Goal: Task Accomplishment & Management: Manage account settings

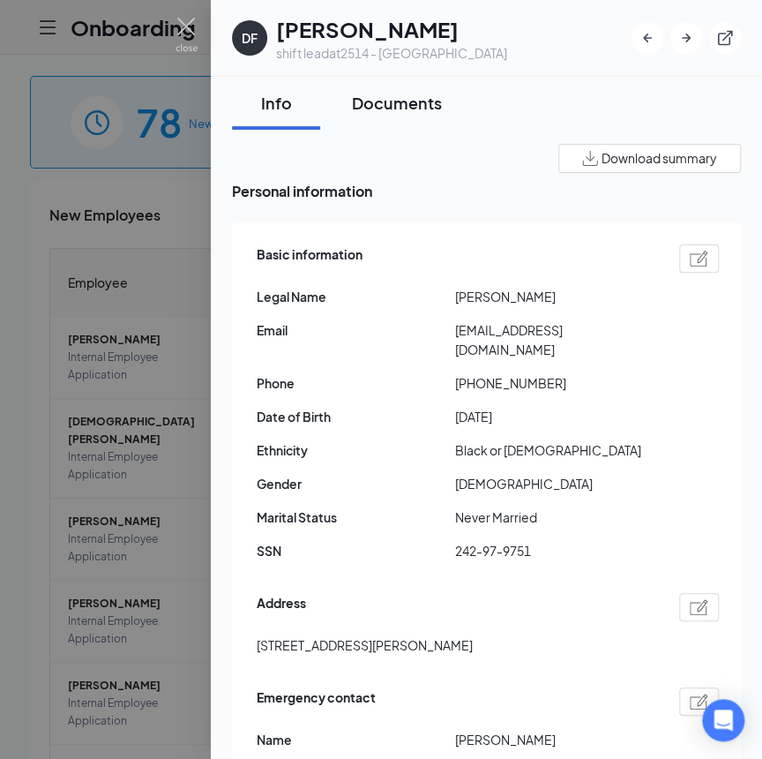
click at [410, 105] on div "Documents" at bounding box center [397, 103] width 90 height 22
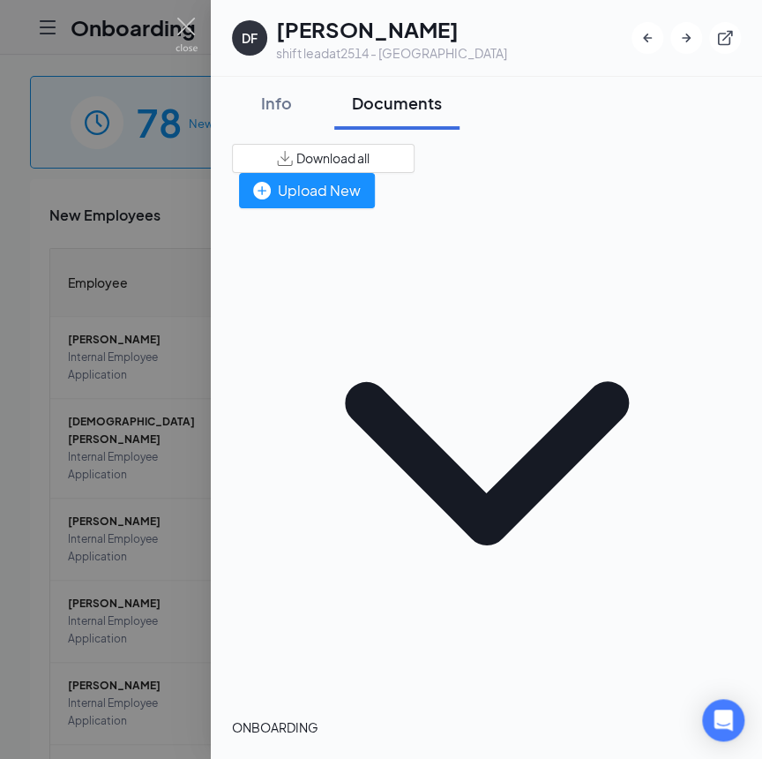
click at [529, 173] on div "Download all" at bounding box center [486, 158] width 509 height 29
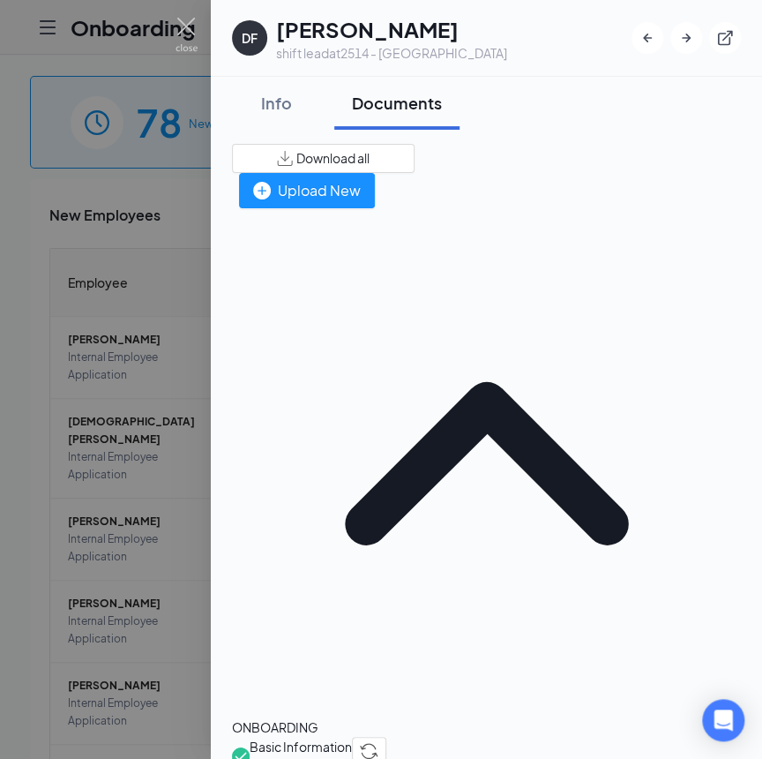
click at [370, 153] on span "Download all" at bounding box center [332, 158] width 73 height 19
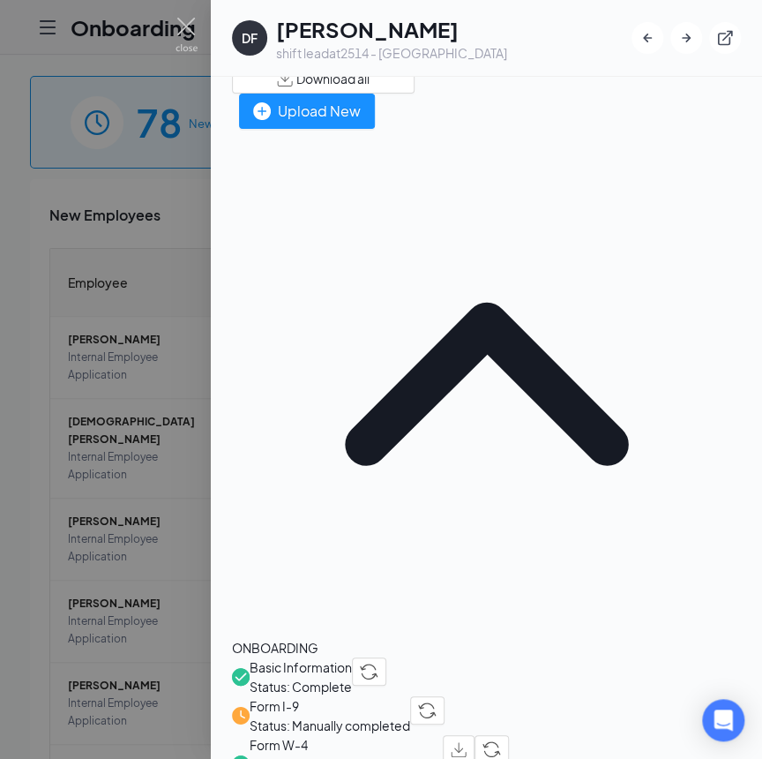
scroll to position [160, 0]
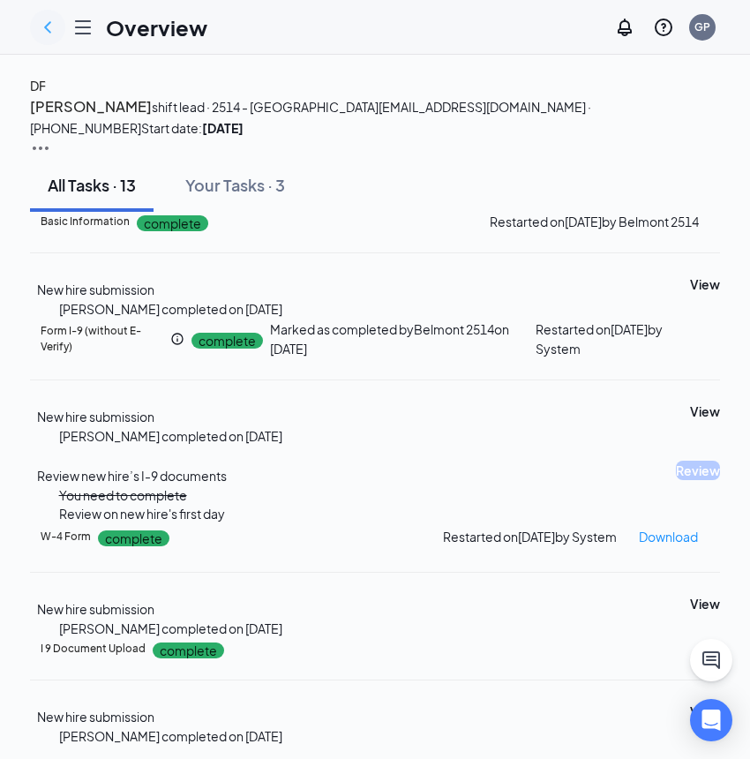
click at [48, 27] on icon "ChevronLeft" at bounding box center [47, 27] width 21 height 21
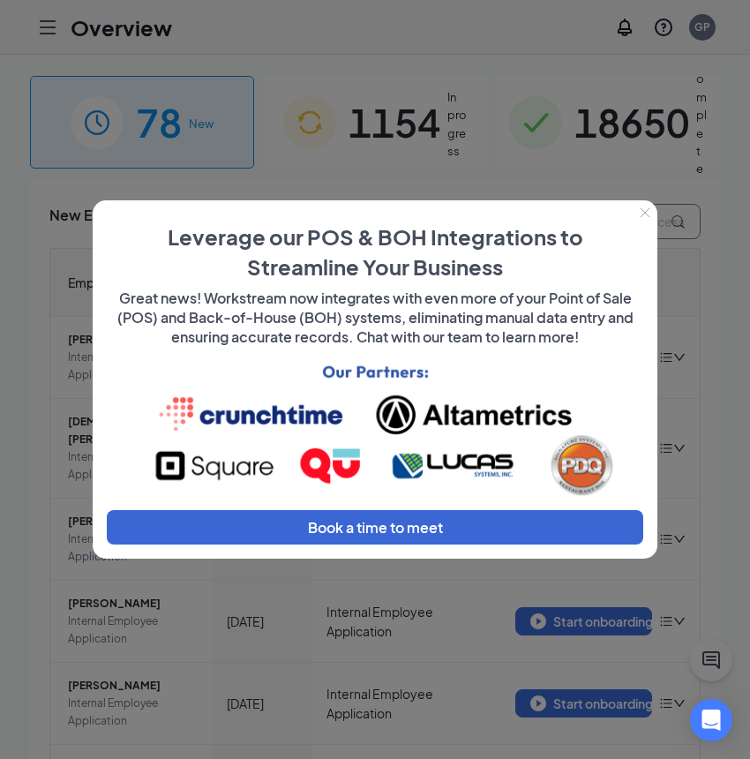
click at [647, 214] on icon "Close" at bounding box center [645, 212] width 11 height 11
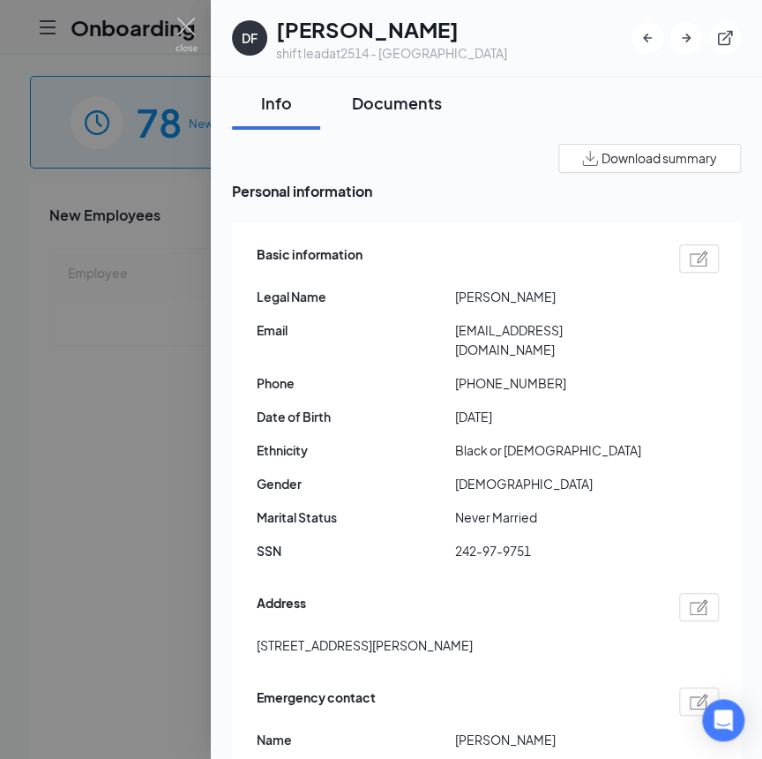
click at [369, 104] on div "Documents" at bounding box center [397, 103] width 90 height 22
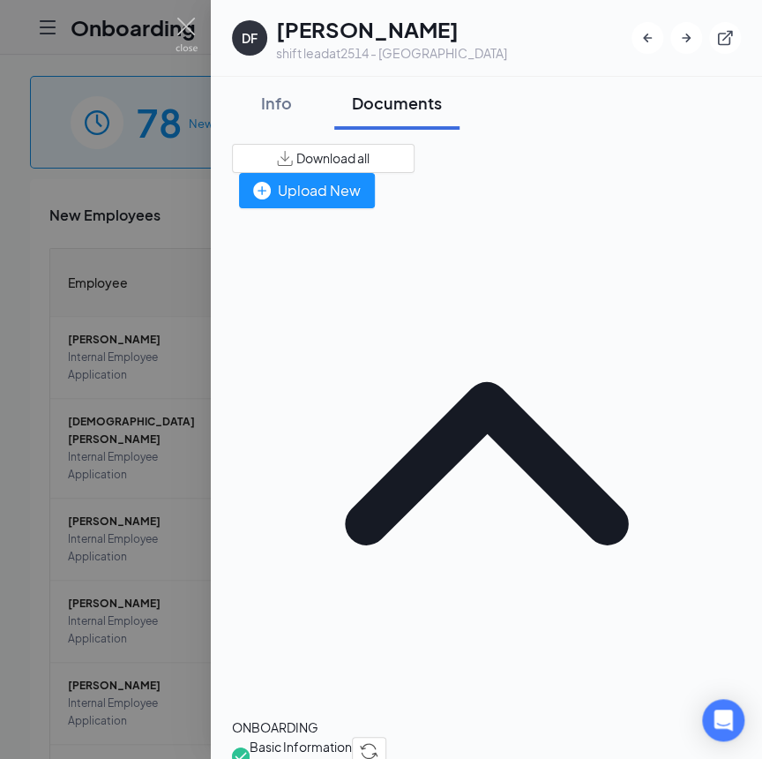
drag, startPoint x: 518, startPoint y: 164, endPoint x: 529, endPoint y: 159, distance: 12.6
click at [370, 158] on span "Download all" at bounding box center [332, 158] width 73 height 19
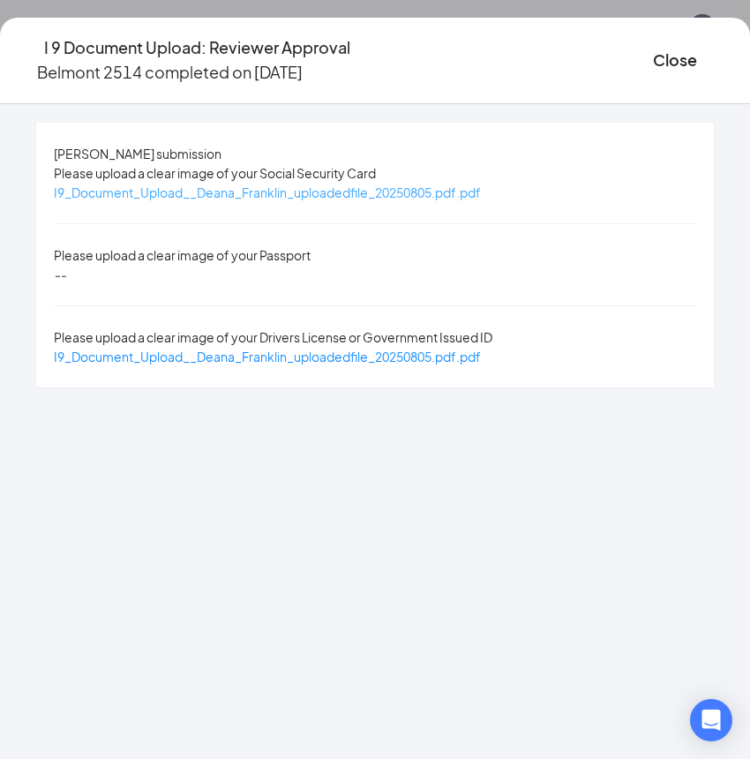
click at [425, 197] on span "I9_Document_Upload__Deana_Franklin_uploadedfile_20250805.pdf.pdf" at bounding box center [267, 192] width 427 height 16
click at [427, 348] on span "I9_Document_Upload__Deana_Franklin_uploadedfile_20250805.pdf.pdf" at bounding box center [267, 356] width 427 height 16
click at [653, 57] on button "Close" at bounding box center [675, 60] width 44 height 25
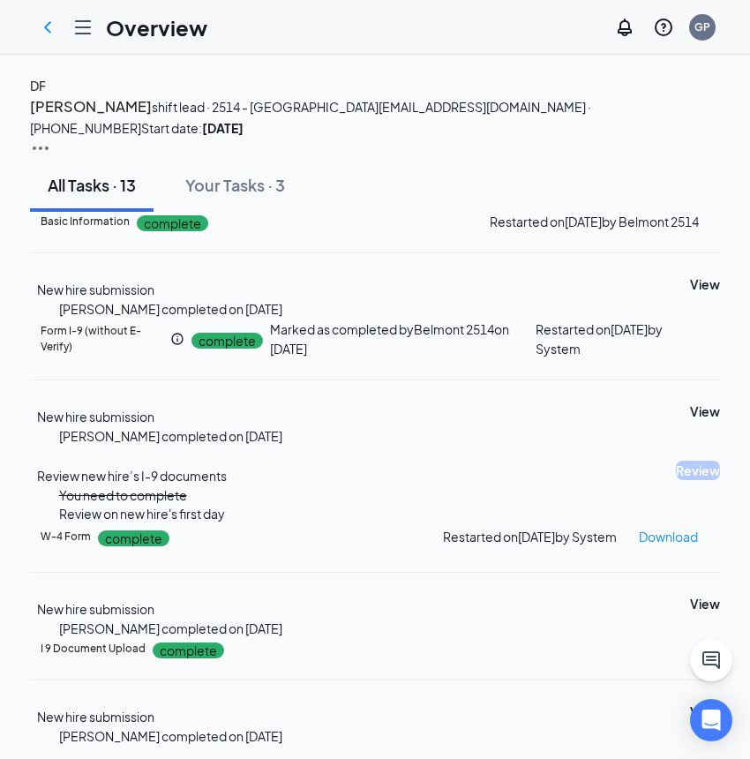
click at [46, 95] on h4 "DF" at bounding box center [38, 85] width 16 height 19
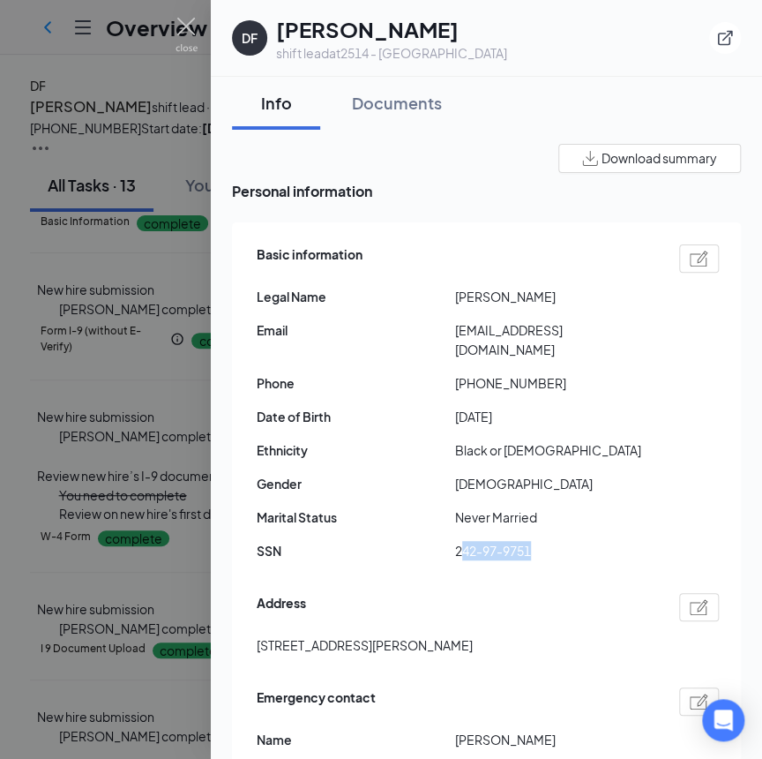
drag, startPoint x: 466, startPoint y: 531, endPoint x: 557, endPoint y: 537, distance: 91.1
click at [557, 541] on span "242-97-9751" at bounding box center [554, 550] width 198 height 19
drag, startPoint x: 466, startPoint y: 328, endPoint x: 631, endPoint y: 344, distance: 165.7
click at [631, 344] on div "Basic information Legal Name Deana Franklin Email deanafranklin594@gmail.com Ph…" at bounding box center [488, 407] width 462 height 334
drag, startPoint x: 472, startPoint y: 363, endPoint x: 606, endPoint y: 375, distance: 134.6
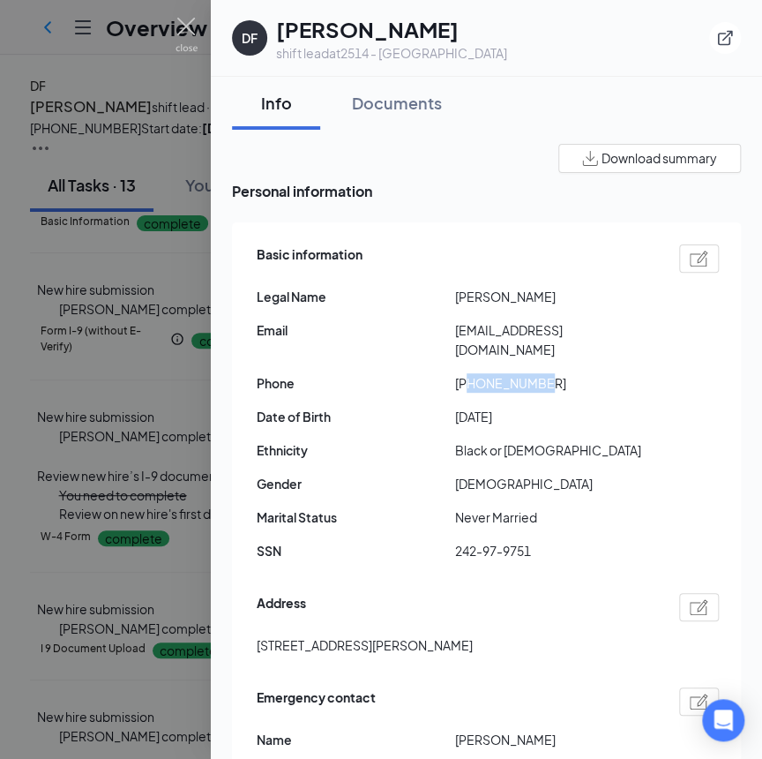
click at [606, 375] on div "Basic information Legal Name Deana Franklin Email deanafranklin594@gmail.com Ph…" at bounding box center [488, 407] width 462 height 334
click at [475, 407] on span "[DATE]" at bounding box center [554, 416] width 198 height 19
drag, startPoint x: 470, startPoint y: 362, endPoint x: 626, endPoint y: 378, distance: 157.0
click at [626, 378] on div "Basic information Legal Name Deana Franklin Email deanafranklin594@gmail.com Ph…" at bounding box center [488, 407] width 462 height 334
copy span "9803991498"
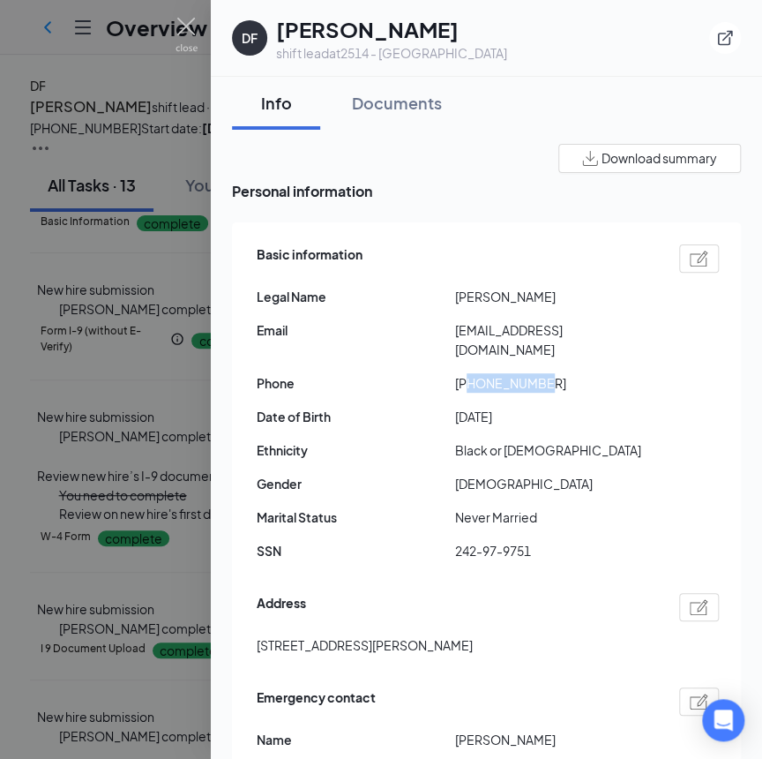
click at [459, 346] on div "Basic information Legal Name Deana Franklin Email deanafranklin594@gmail.com Ph…" at bounding box center [488, 407] width 462 height 334
drag, startPoint x: 478, startPoint y: 362, endPoint x: 642, endPoint y: 370, distance: 164.3
click at [642, 373] on span "[PHONE_NUMBER]" at bounding box center [554, 382] width 198 height 19
copy span "803991498"
drag, startPoint x: 472, startPoint y: 363, endPoint x: 564, endPoint y: 370, distance: 92.0
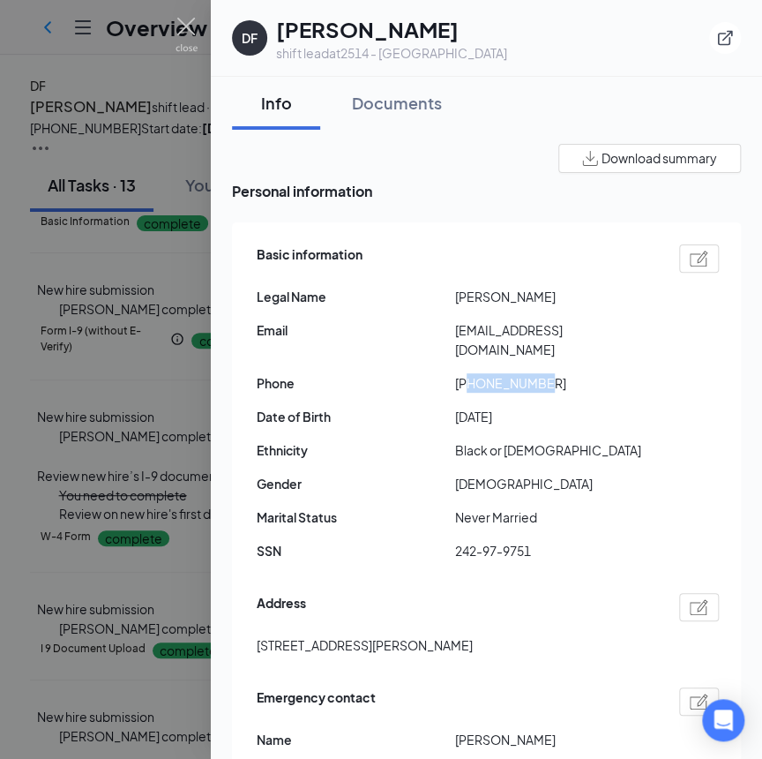
click at [564, 373] on span "[PHONE_NUMBER]" at bounding box center [554, 382] width 198 height 19
copy span "9803991498"
drag, startPoint x: 459, startPoint y: 527, endPoint x: 619, endPoint y: 538, distance: 160.9
click at [619, 541] on span "242-97-9751" at bounding box center [554, 550] width 198 height 19
drag, startPoint x: 254, startPoint y: 626, endPoint x: 397, endPoint y: 652, distance: 145.2
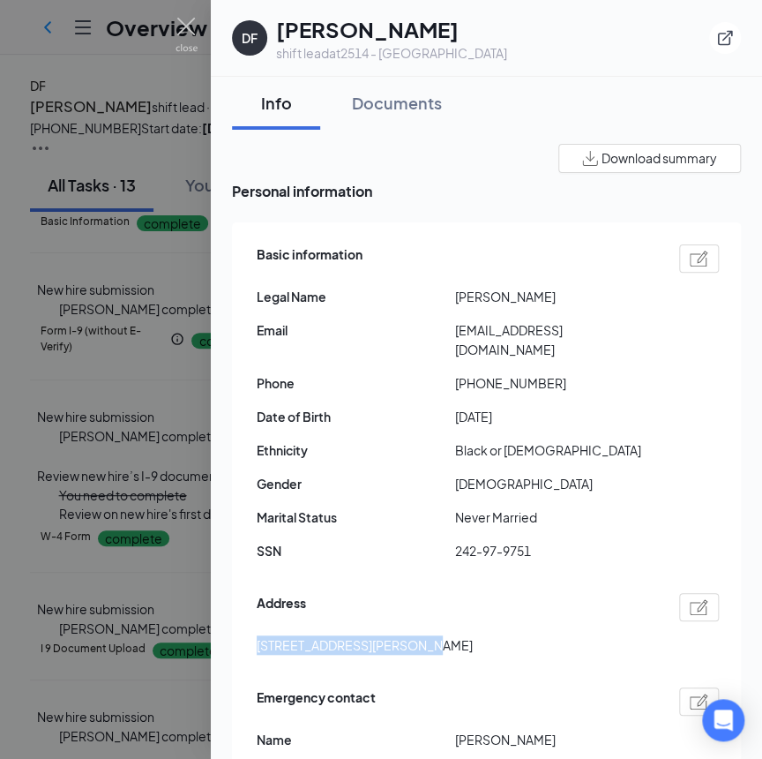
click at [397, 652] on div "Basic information Legal Name Deana Franklin Email deanafranklin594@gmail.com Ph…" at bounding box center [486, 553] width 509 height 663
copy span "6315 Waterford Hills Dr C"
click at [419, 635] on span "[STREET_ADDRESS][PERSON_NAME]" at bounding box center [365, 644] width 216 height 19
copy span "Charlotte"
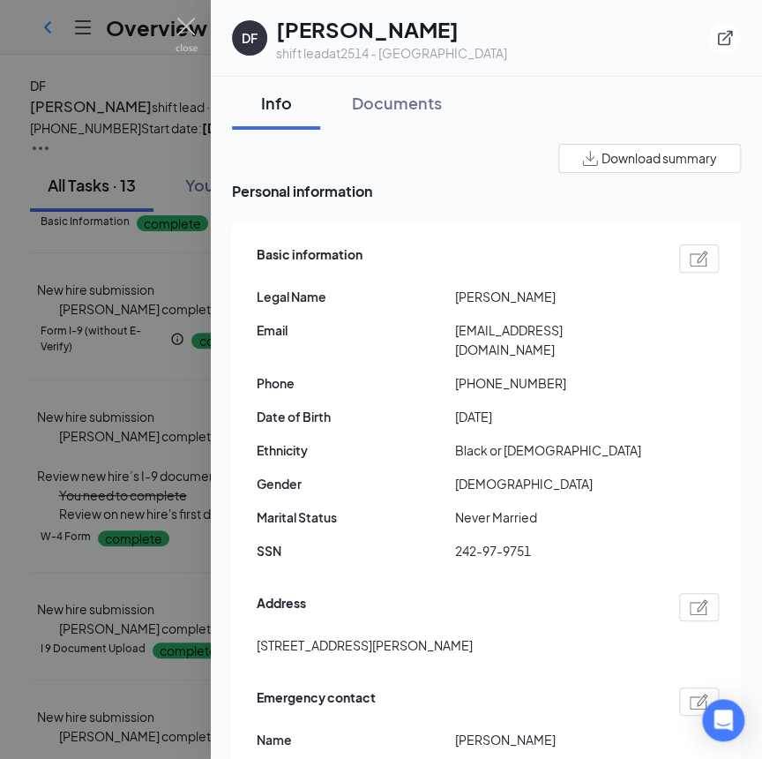
click at [473, 635] on span "[STREET_ADDRESS][PERSON_NAME]" at bounding box center [365, 644] width 216 height 19
copy span "28269"
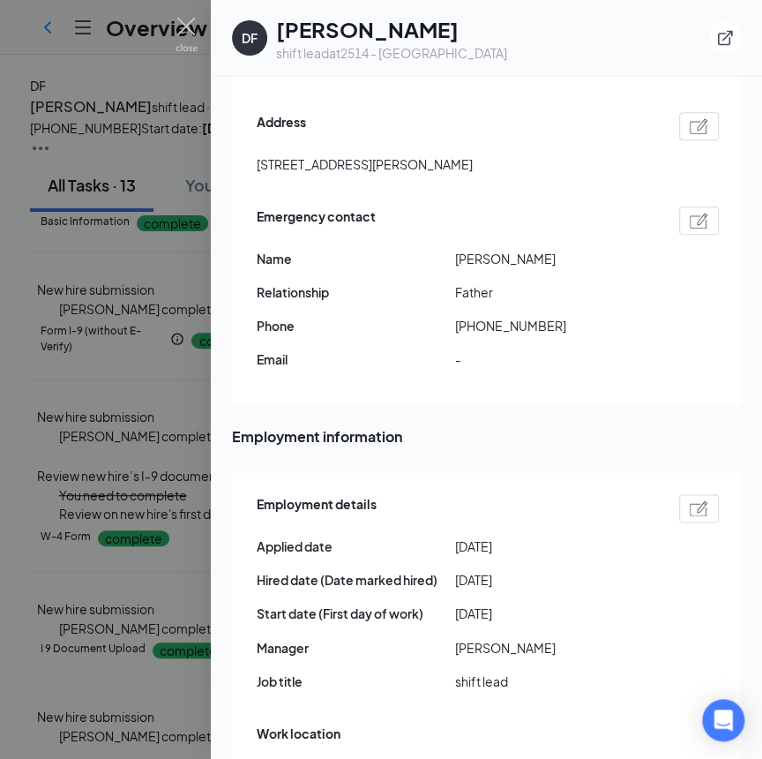
scroll to position [372, 0]
click at [143, 345] on div at bounding box center [381, 379] width 762 height 759
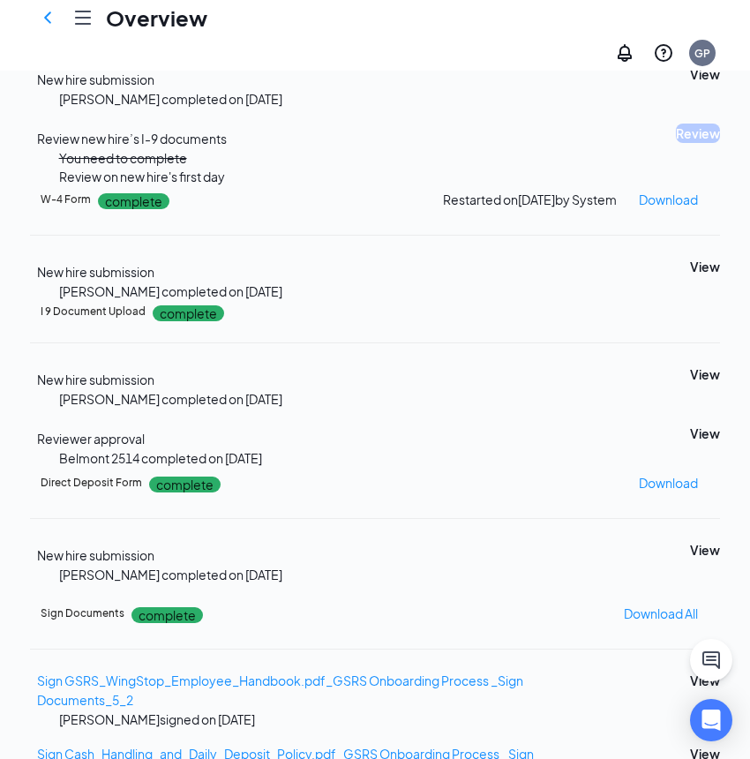
scroll to position [481, 0]
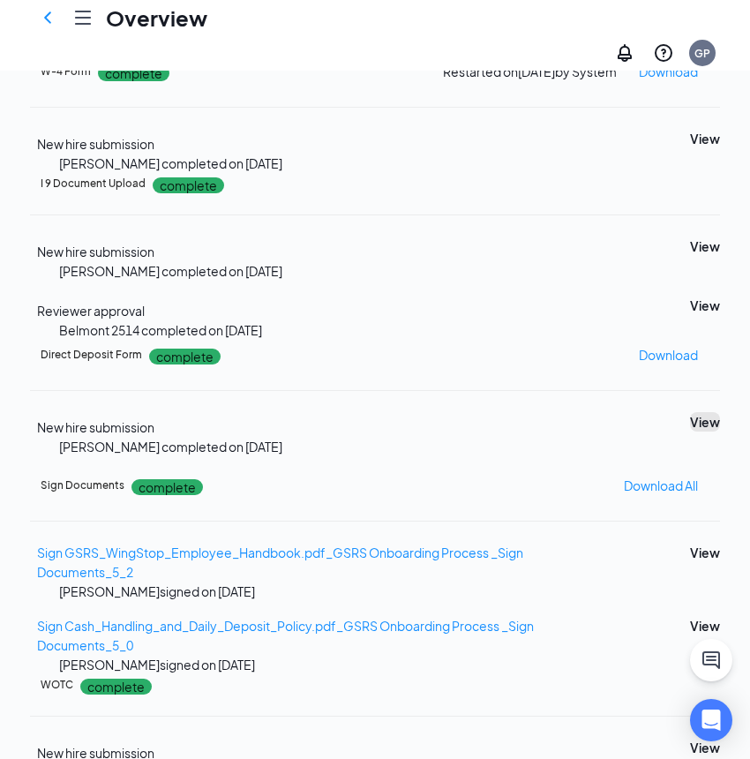
click at [690, 412] on button "View" at bounding box center [705, 421] width 30 height 19
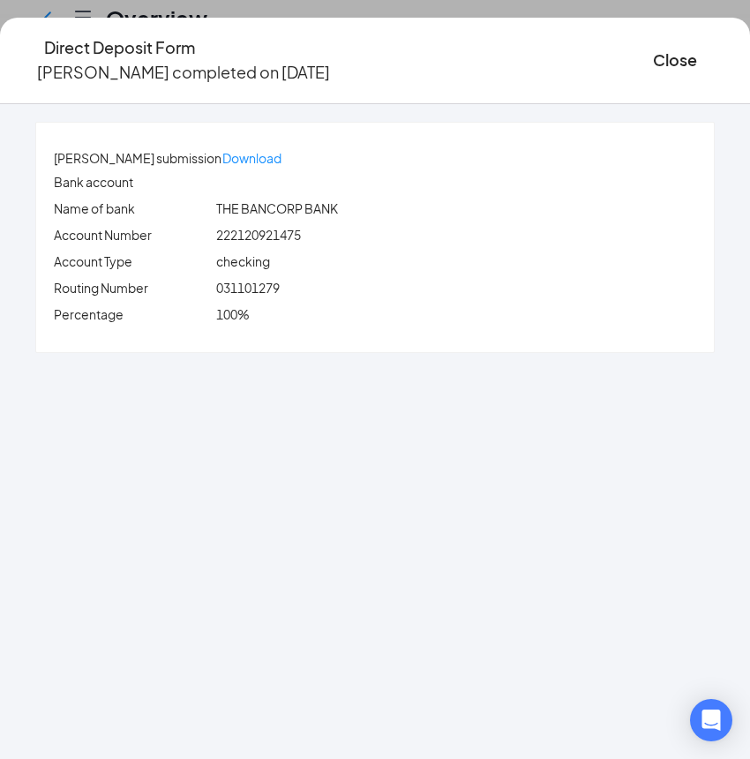
click at [301, 230] on span "222120921475" at bounding box center [258, 235] width 85 height 16
copy span "222120921475"
click at [273, 282] on span "031101279" at bounding box center [248, 288] width 64 height 16
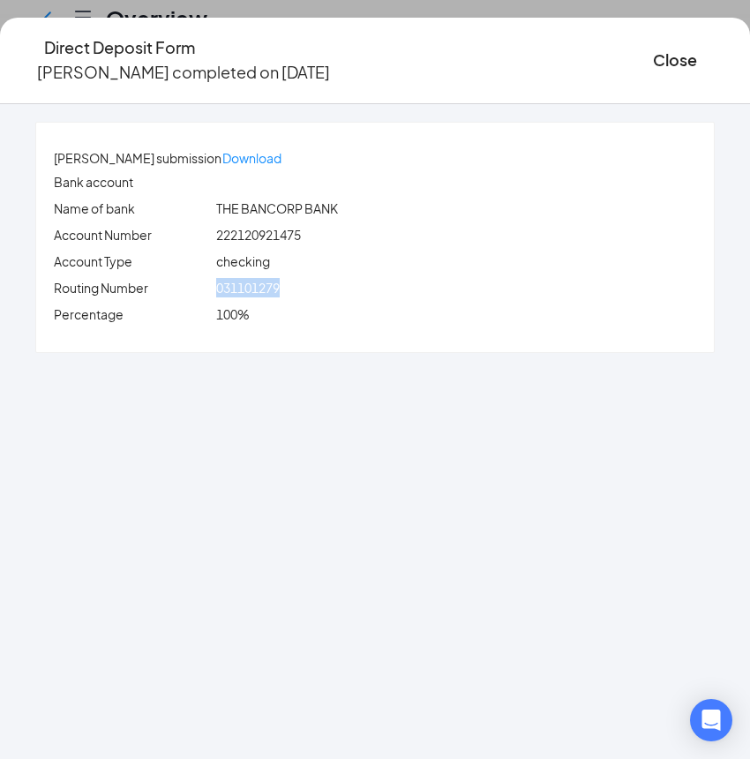
copy span "031101279"
drag, startPoint x: 572, startPoint y: 58, endPoint x: 548, endPoint y: 72, distance: 28.4
click at [653, 58] on button "Close" at bounding box center [675, 60] width 44 height 25
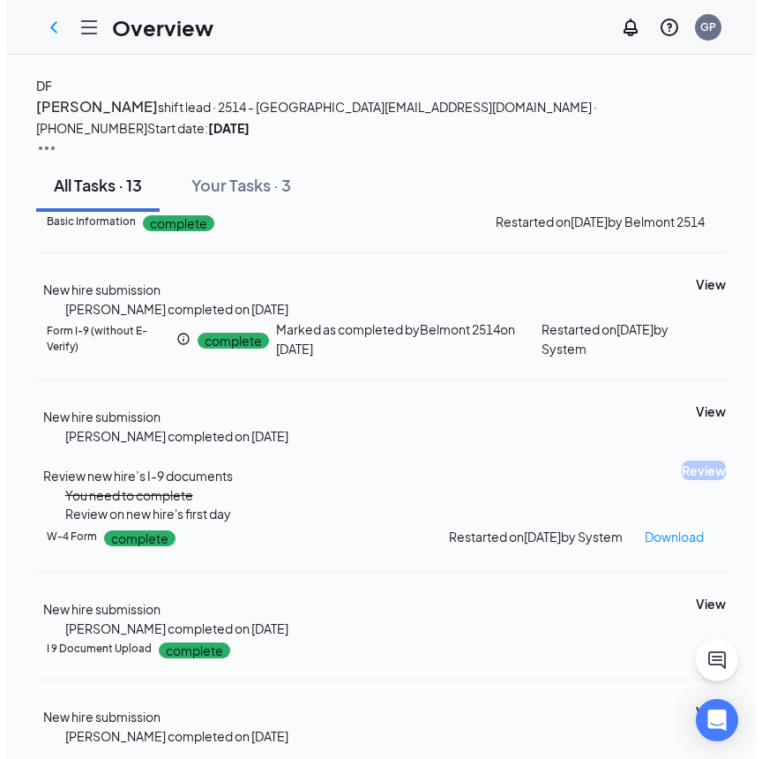
scroll to position [0, 0]
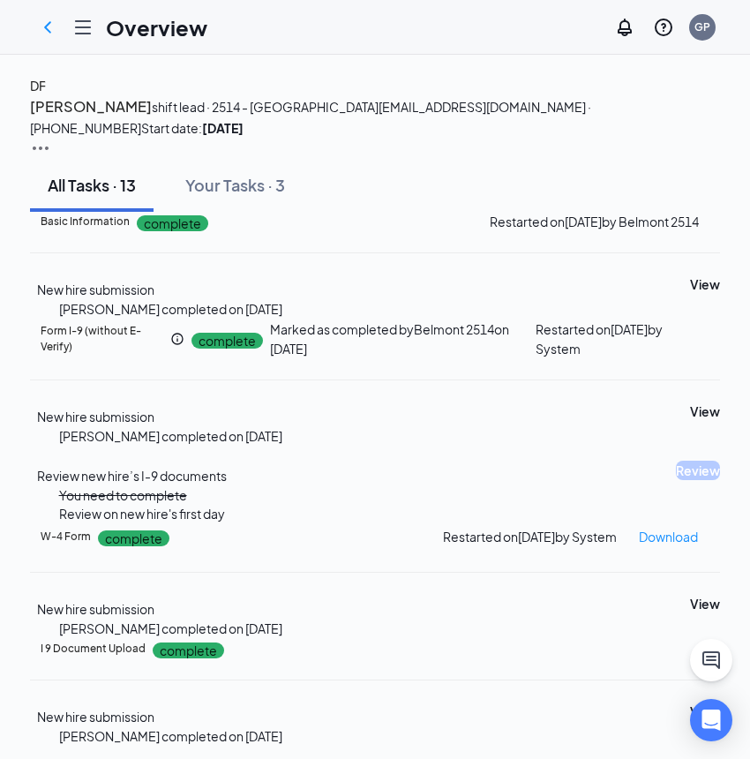
click at [46, 95] on div "DF" at bounding box center [38, 85] width 16 height 19
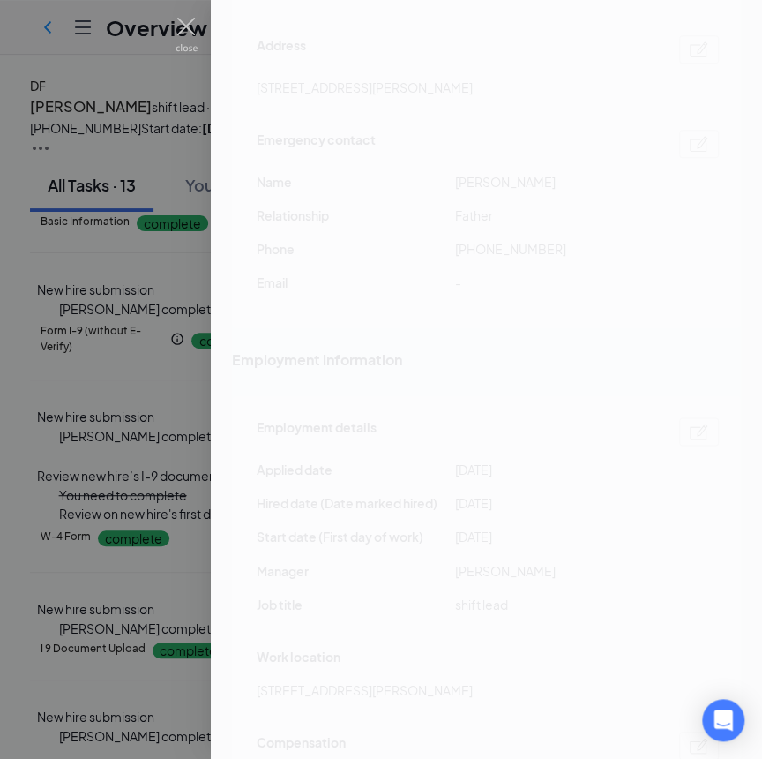
scroll to position [1042, 0]
